Goal: Task Accomplishment & Management: Use online tool/utility

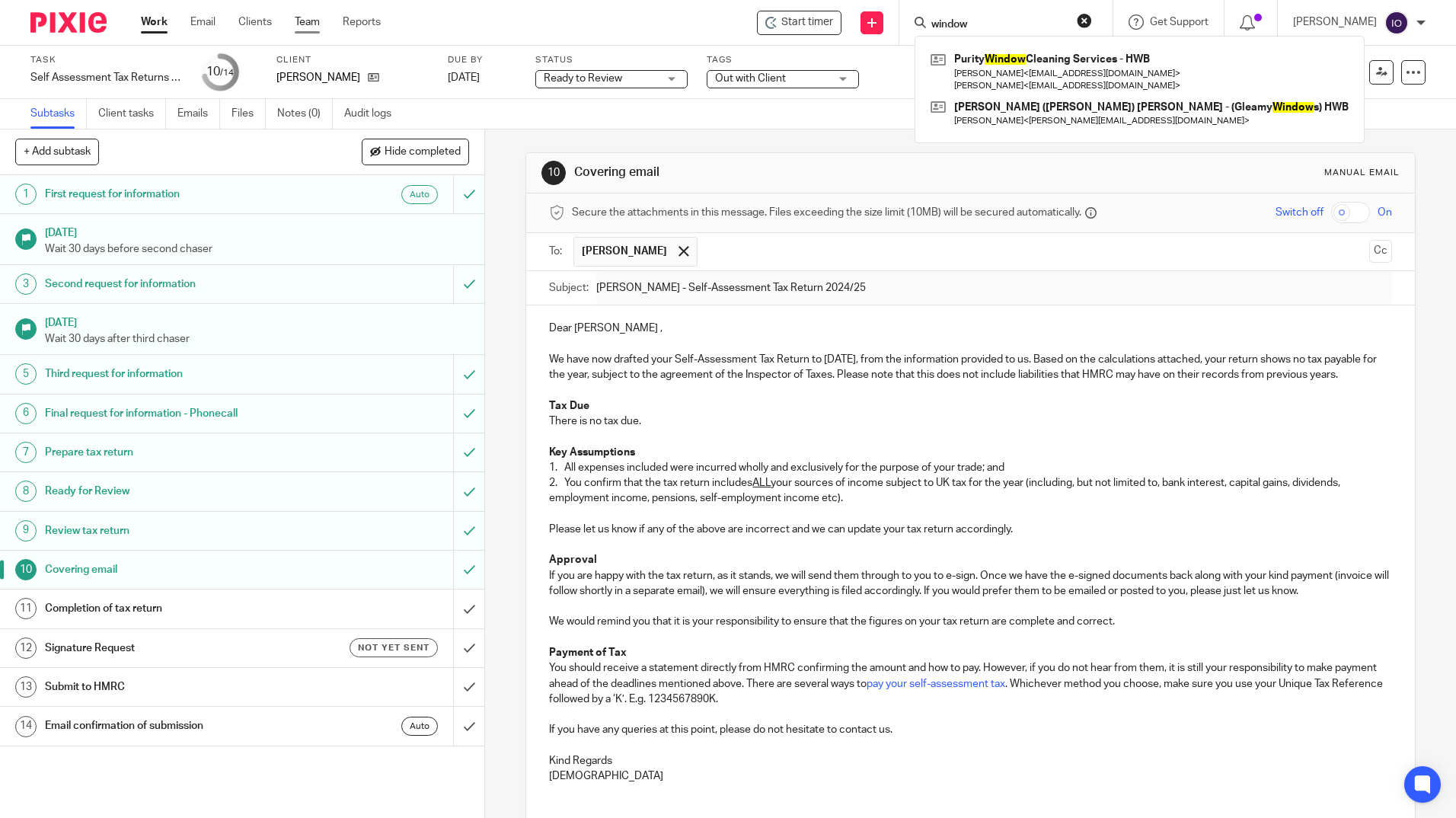
click at [305, 20] on link "Team" at bounding box center [307, 22] width 25 height 15
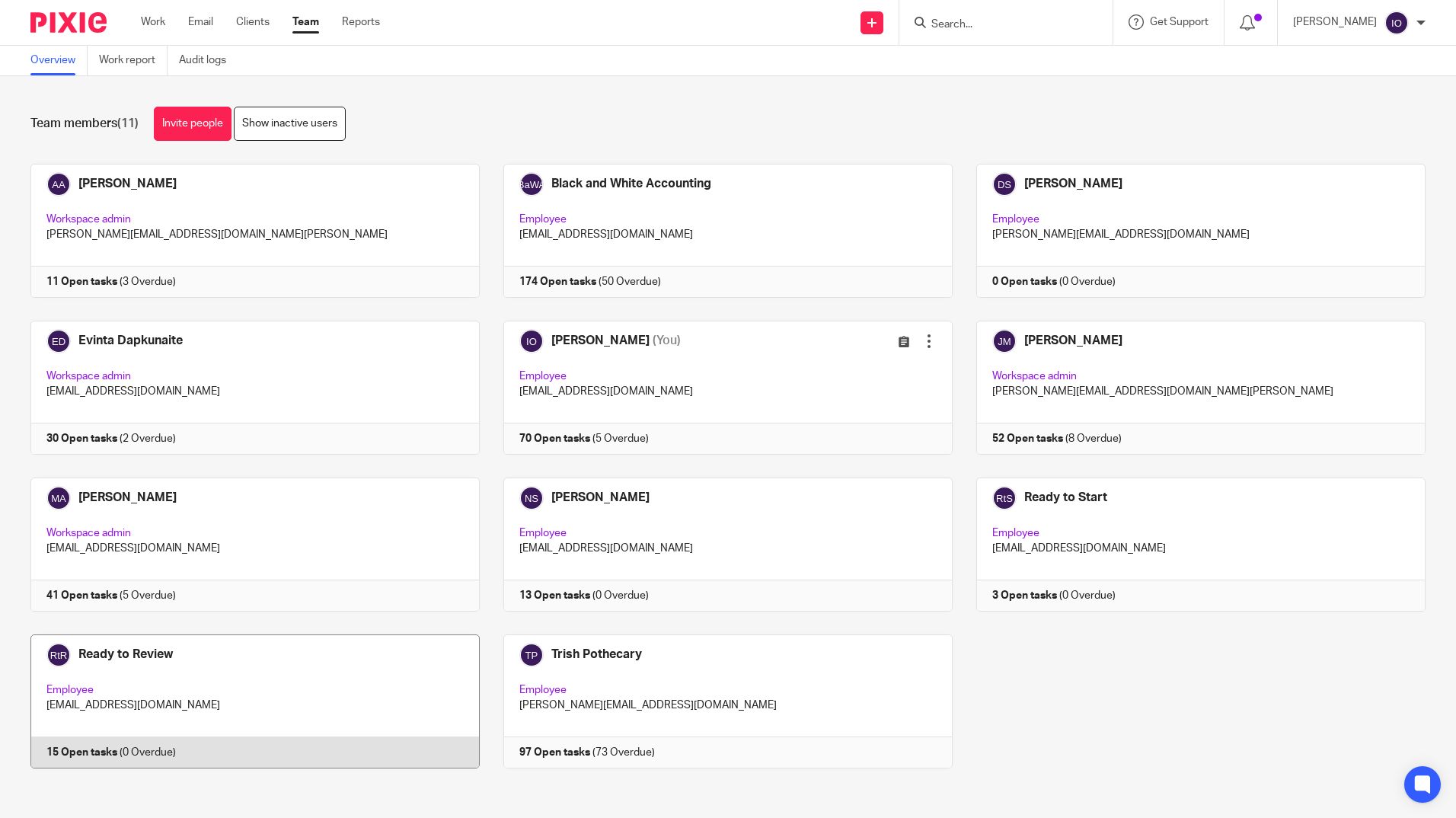
click at [117, 657] on link at bounding box center [243, 701] width 473 height 134
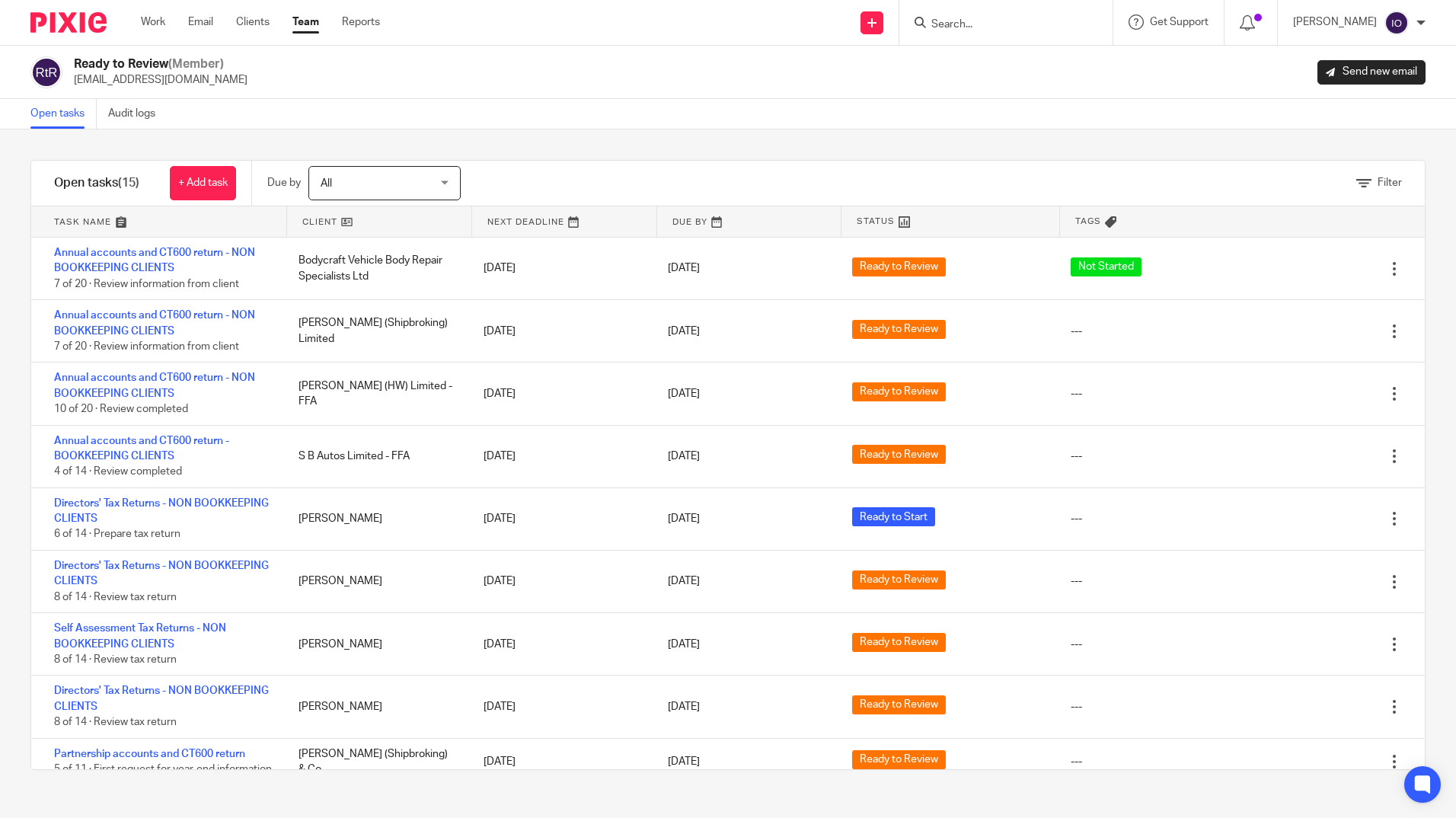
click at [996, 21] on input "Search" at bounding box center [998, 25] width 137 height 14
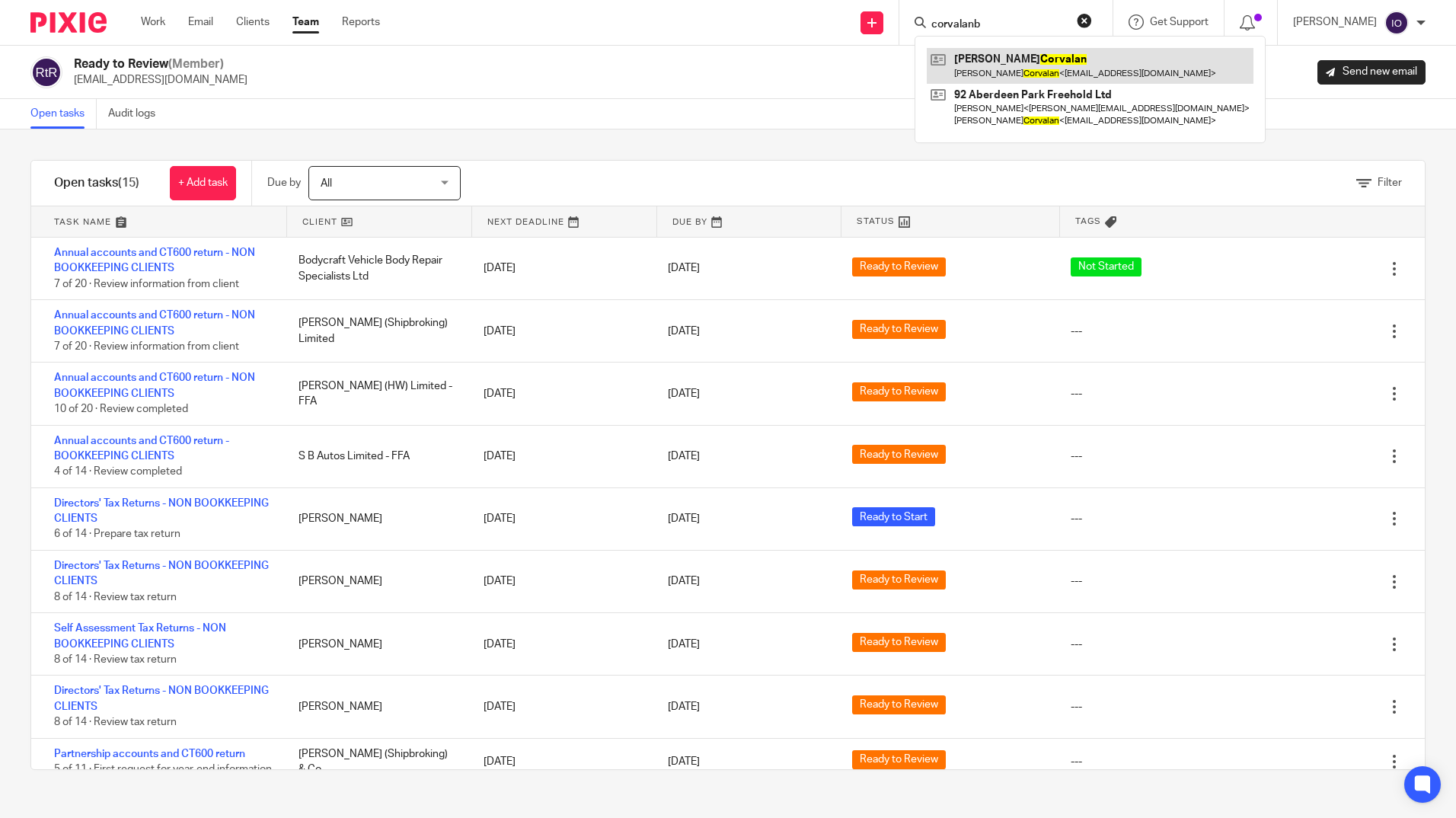
type input "corvalanb"
click at [1006, 59] on link at bounding box center [1090, 66] width 326 height 35
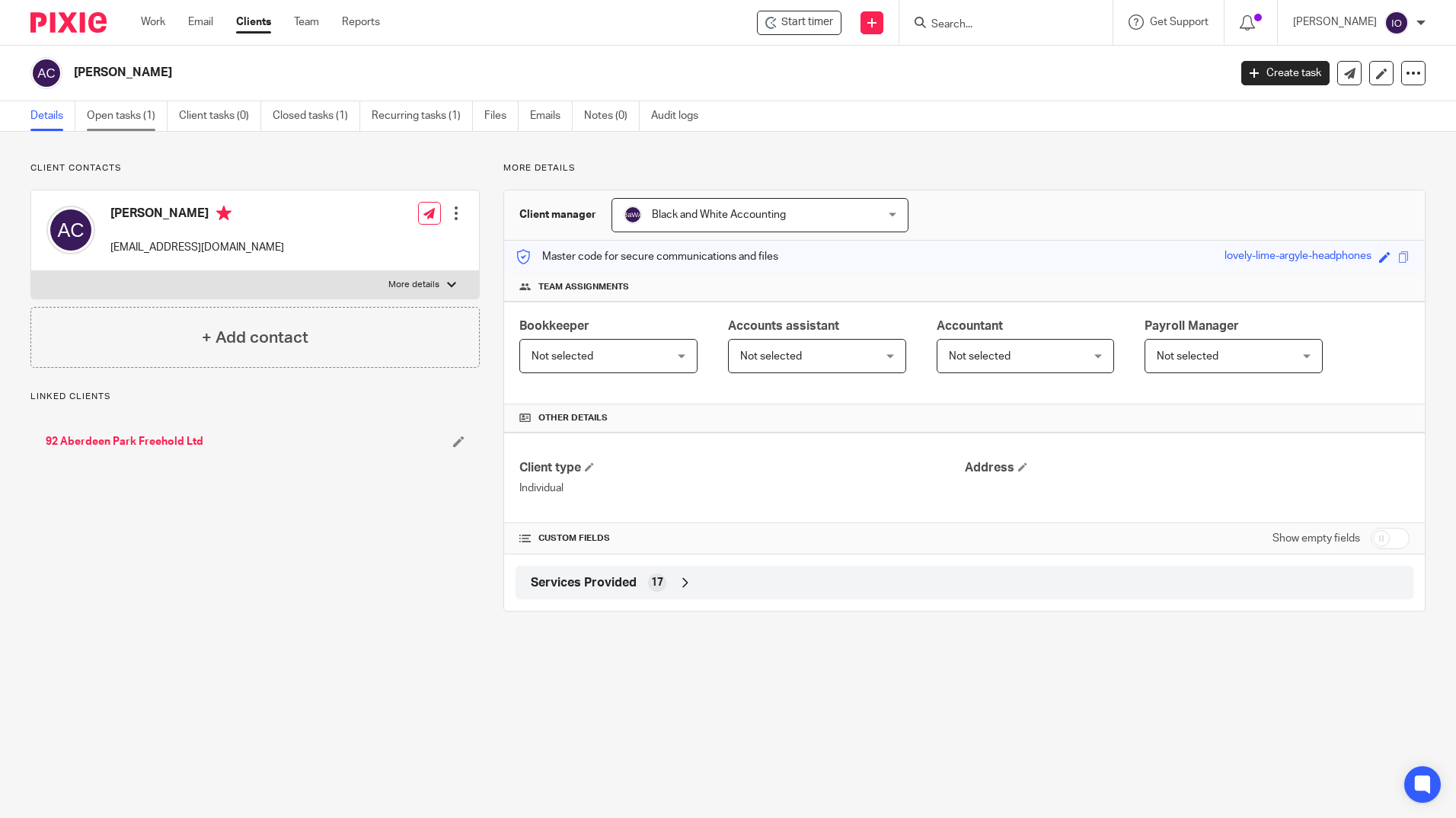
click at [136, 113] on link "Open tasks (1)" at bounding box center [126, 116] width 80 height 30
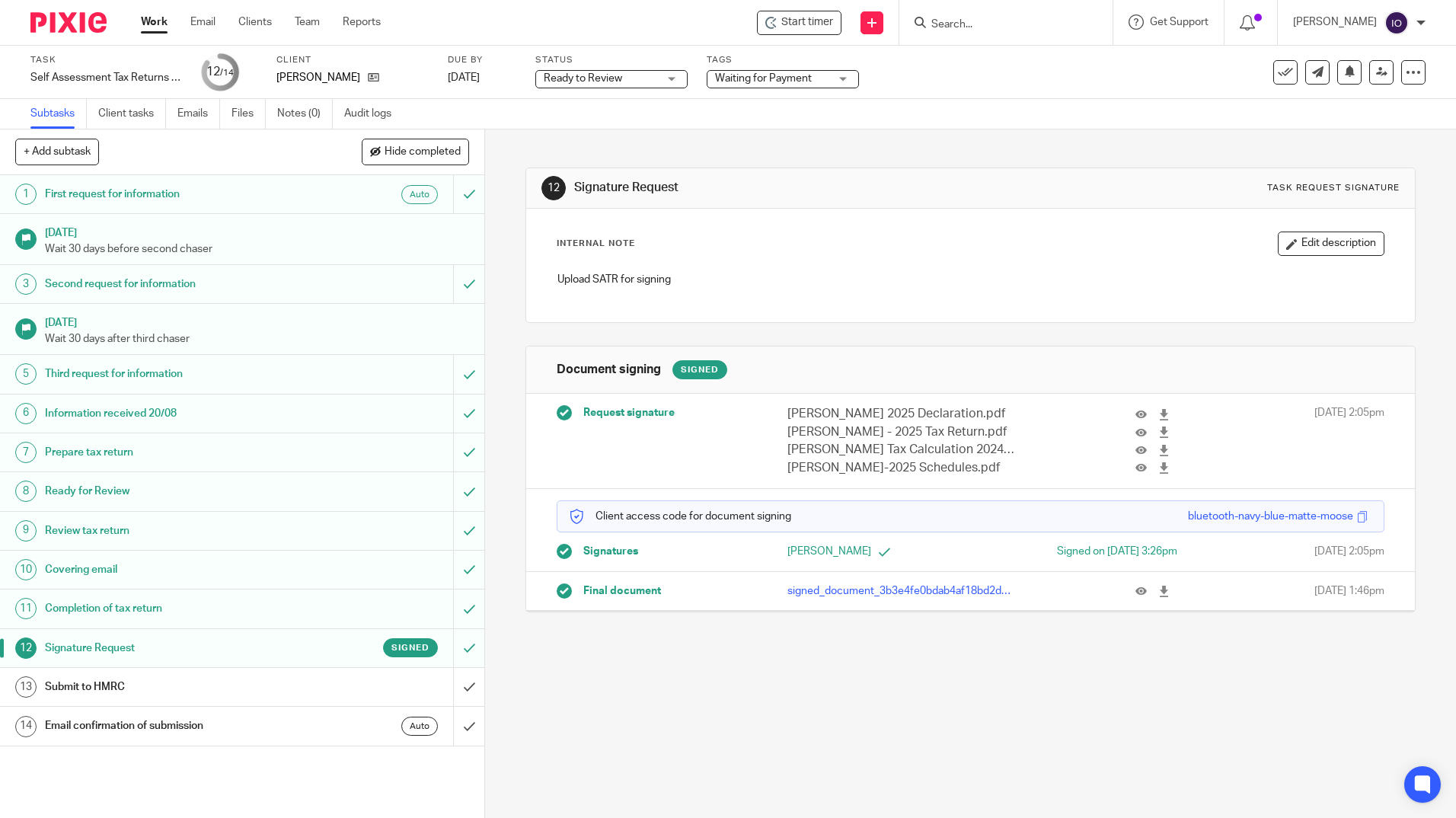
click at [91, 677] on h1 "Submit to HMRC" at bounding box center [176, 687] width 262 height 23
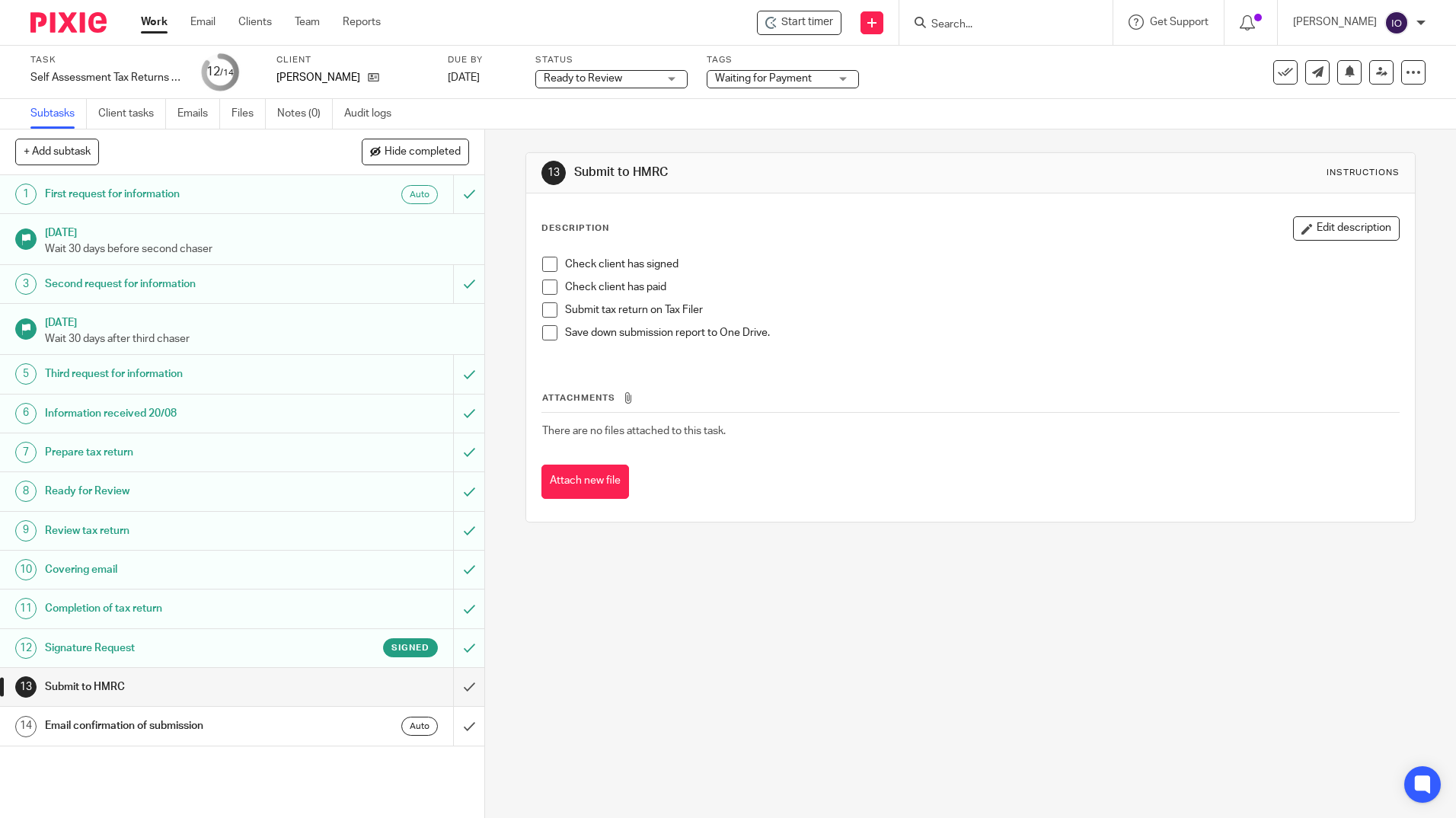
click at [544, 266] on span at bounding box center [549, 264] width 15 height 15
click at [546, 287] on span at bounding box center [549, 287] width 15 height 15
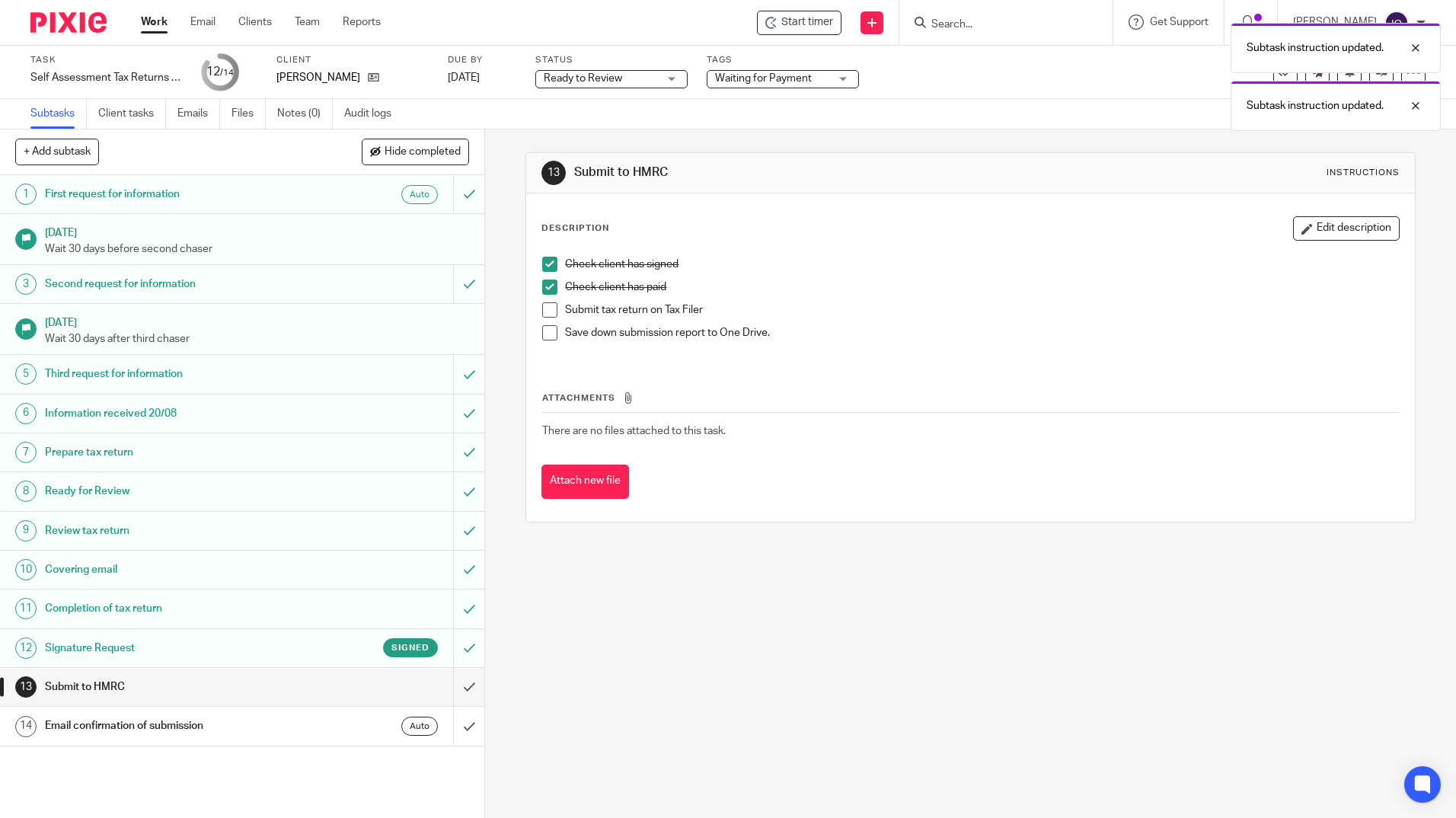
click at [542, 308] on span at bounding box center [549, 310] width 15 height 15
click at [546, 333] on span at bounding box center [549, 333] width 15 height 15
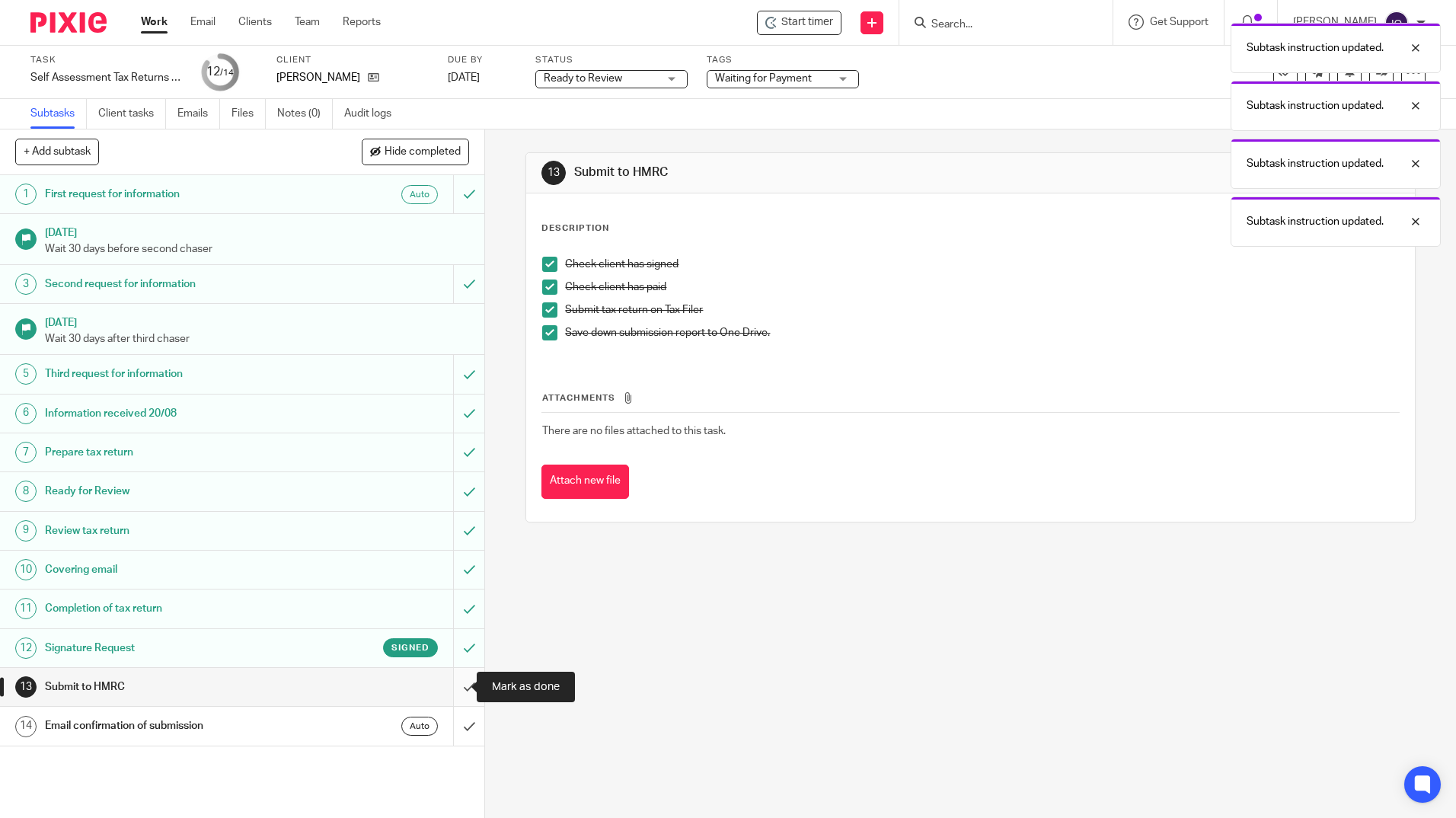
click at [452, 686] on input "submit" at bounding box center [242, 687] width 484 height 38
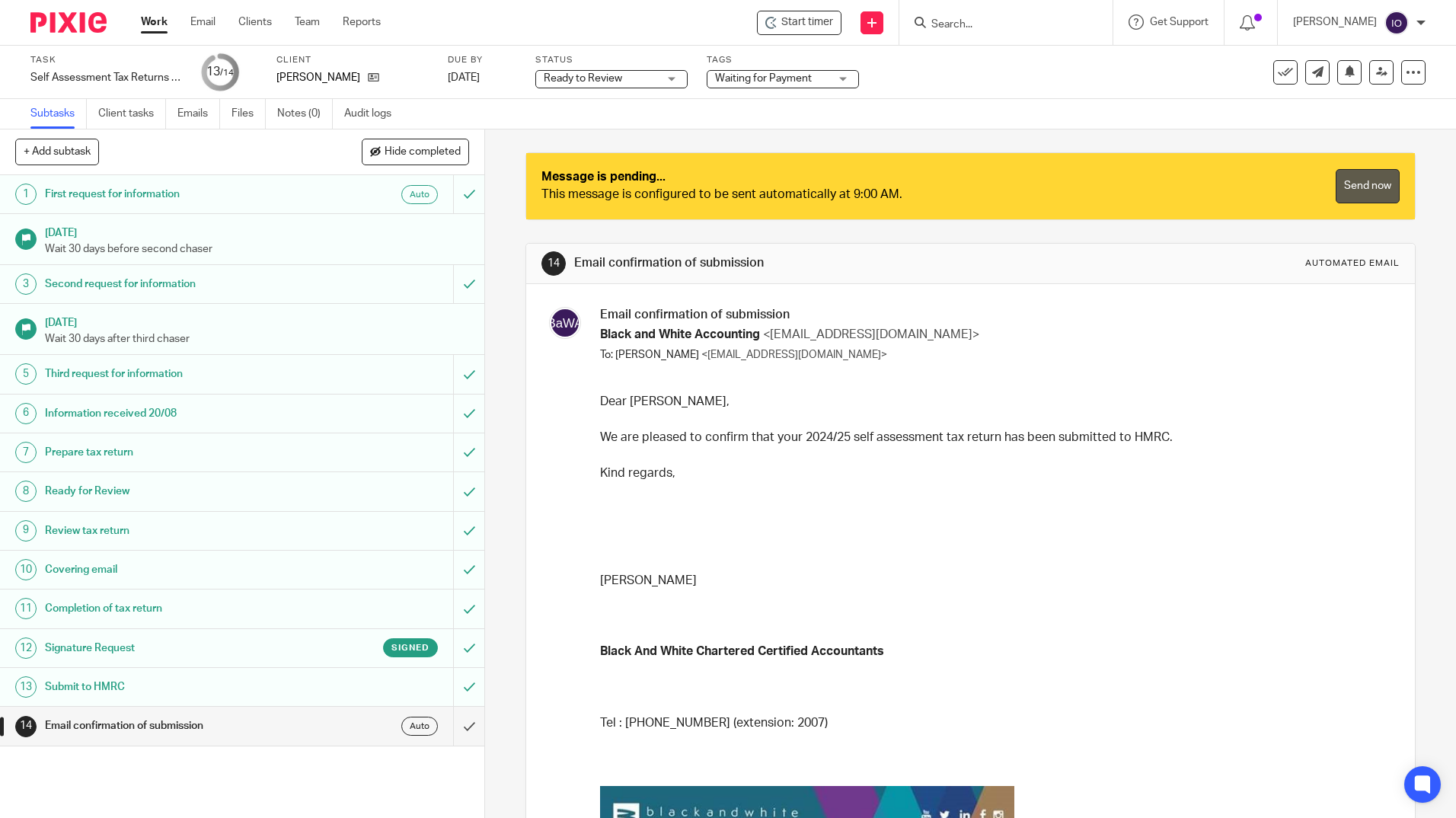
click at [1338, 189] on link "Send now" at bounding box center [1367, 186] width 64 height 34
